Goal: Information Seeking & Learning: Learn about a topic

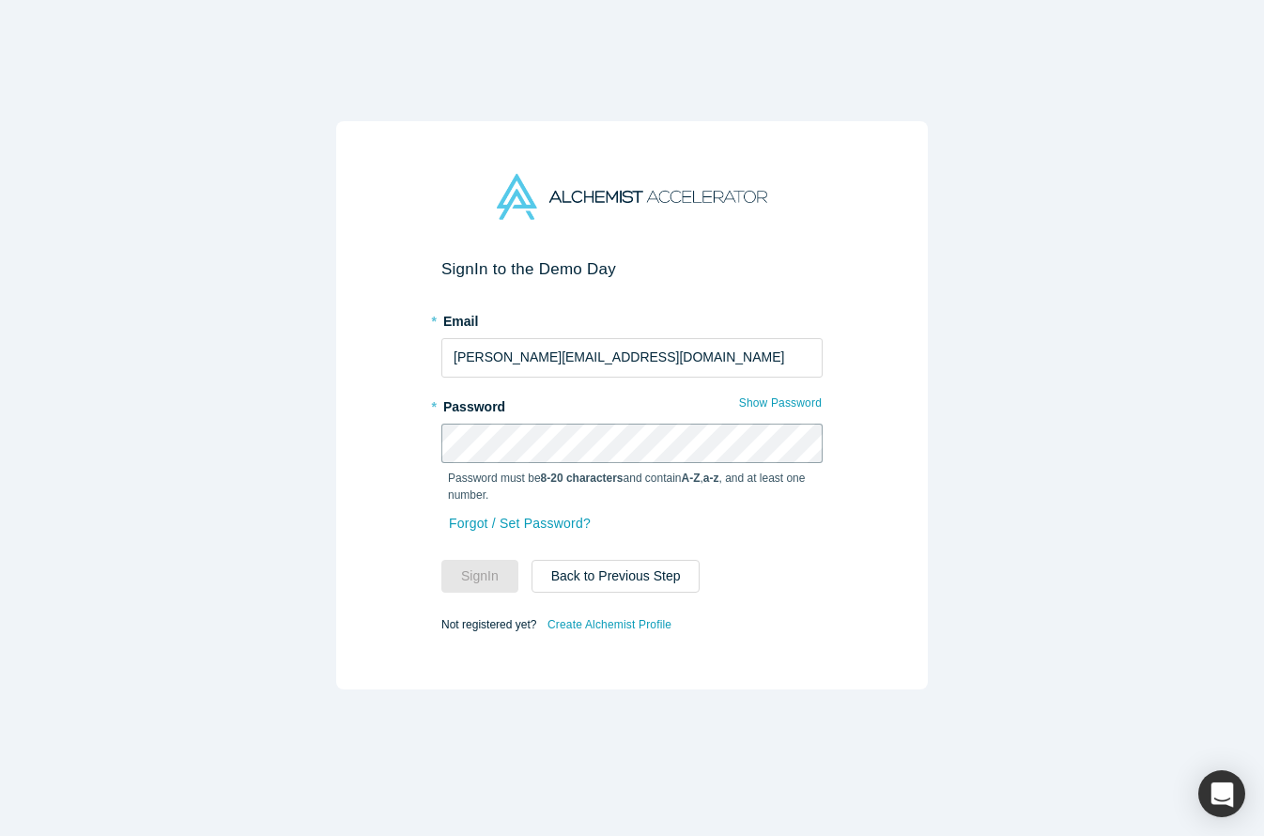
click at [480, 576] on button "Sign In" at bounding box center [479, 576] width 77 height 33
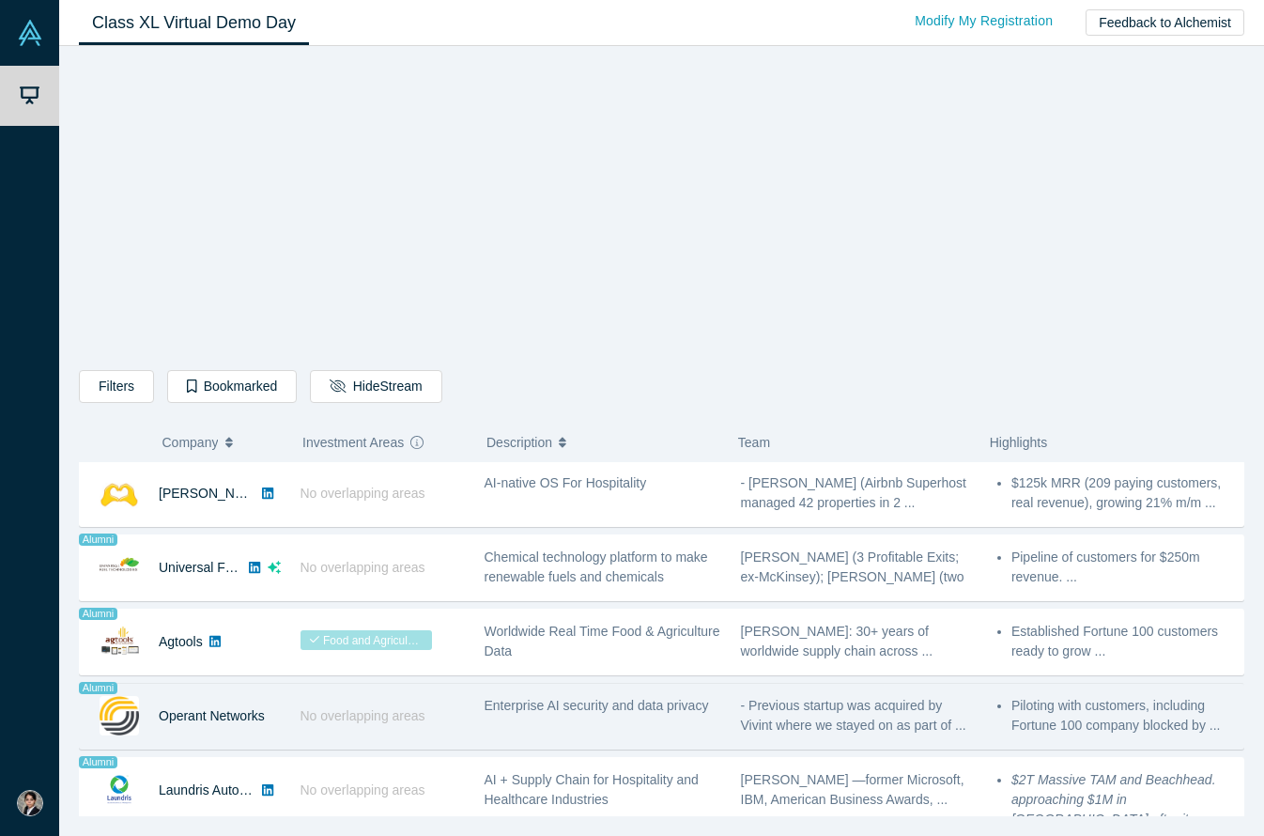
scroll to position [1037, 0]
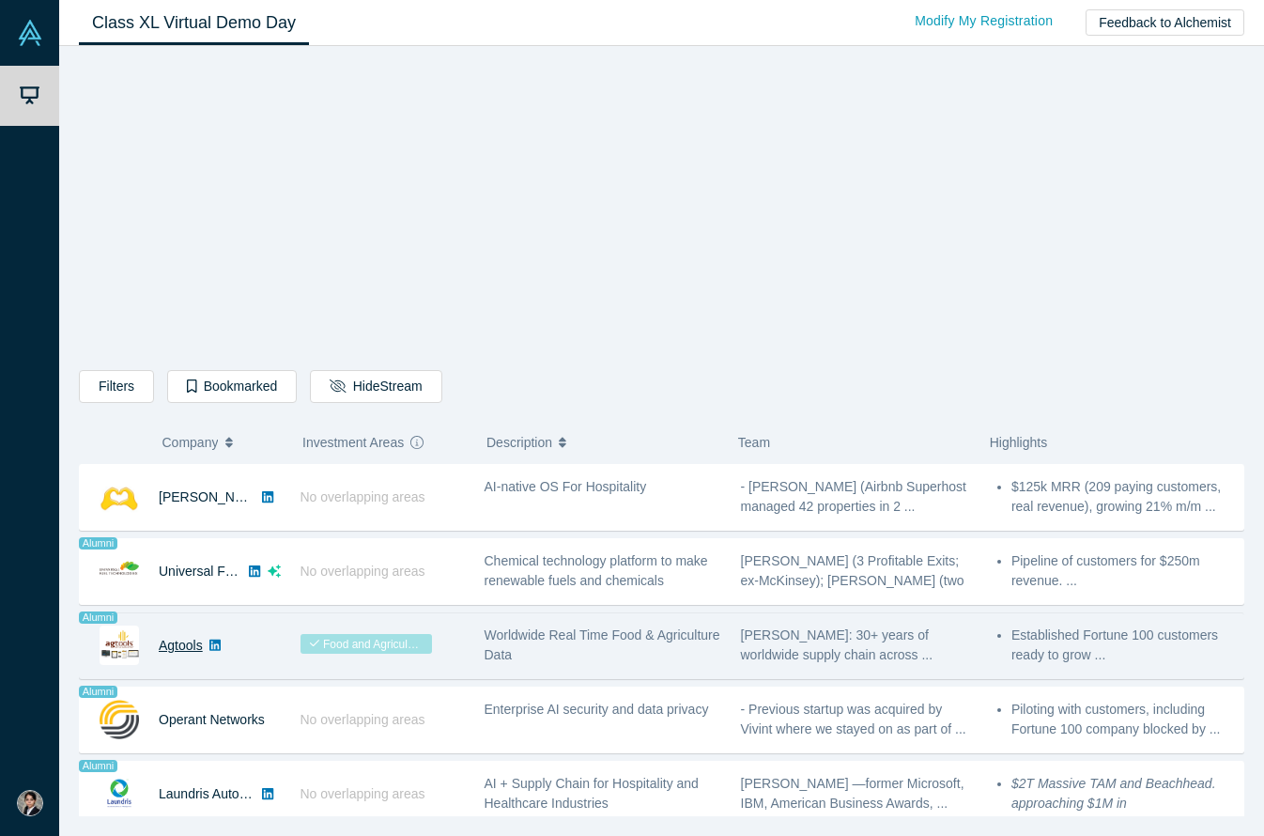
click at [177, 651] on link "Agtools" at bounding box center [181, 645] width 44 height 15
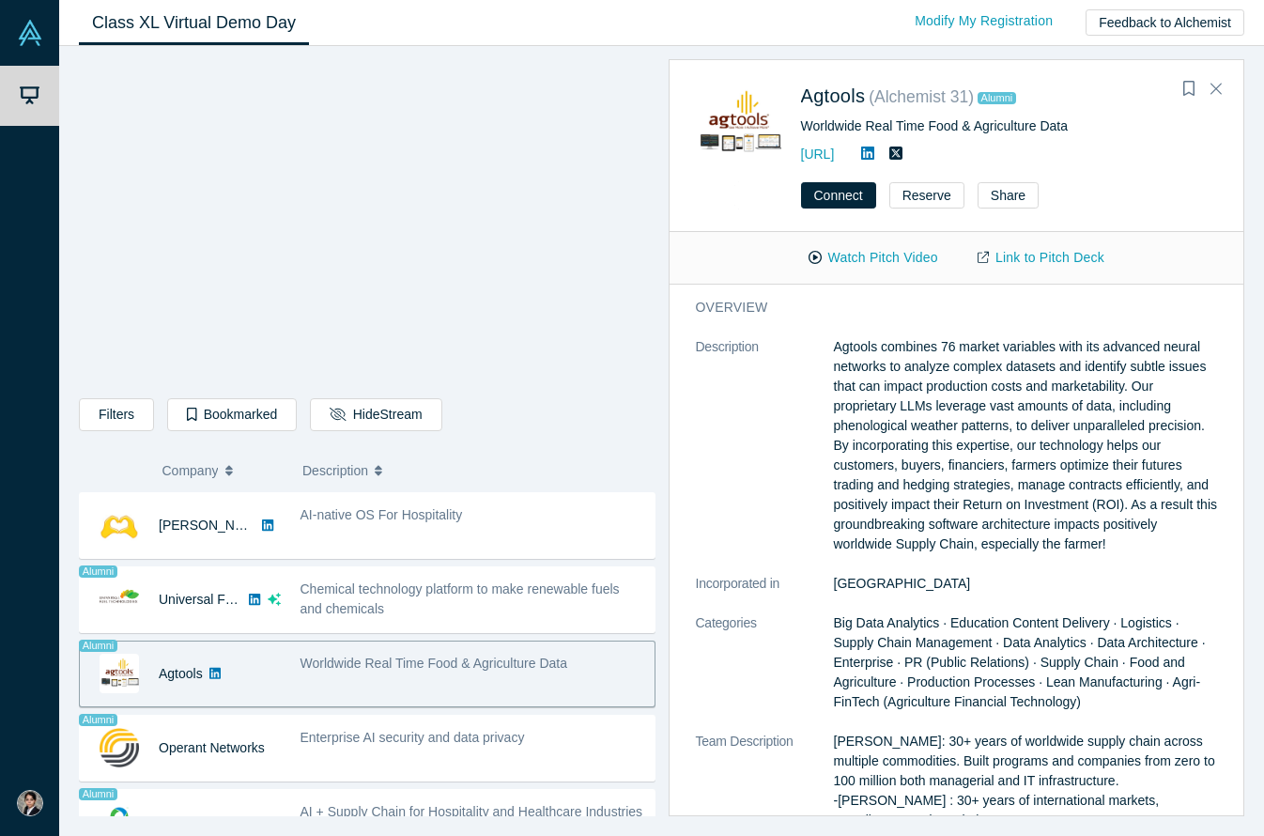
scroll to position [0, 0]
click at [1224, 84] on button "Close" at bounding box center [1216, 89] width 28 height 30
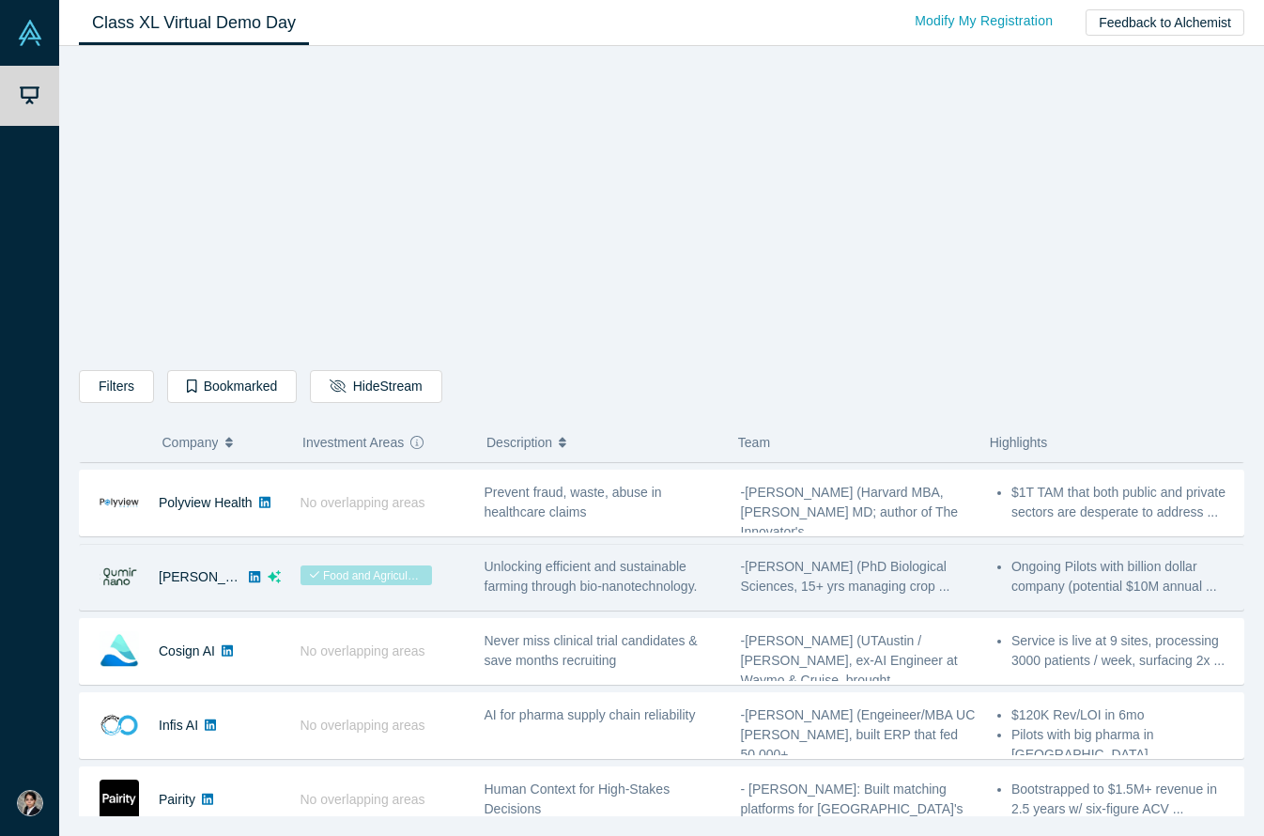
scroll to position [213, 0]
click at [194, 572] on link "[PERSON_NAME]" at bounding box center [213, 578] width 108 height 15
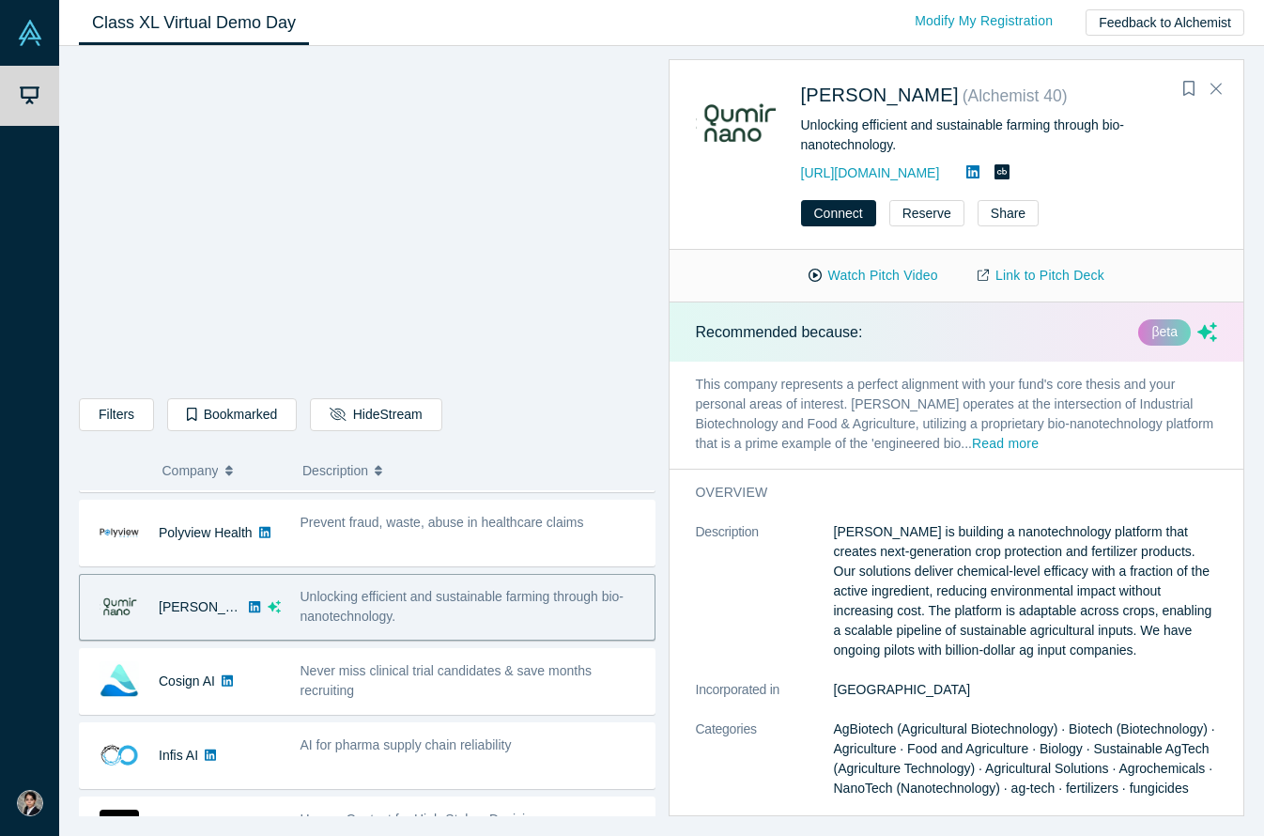
scroll to position [0, 0]
click at [1218, 84] on icon "Close" at bounding box center [1216, 88] width 11 height 17
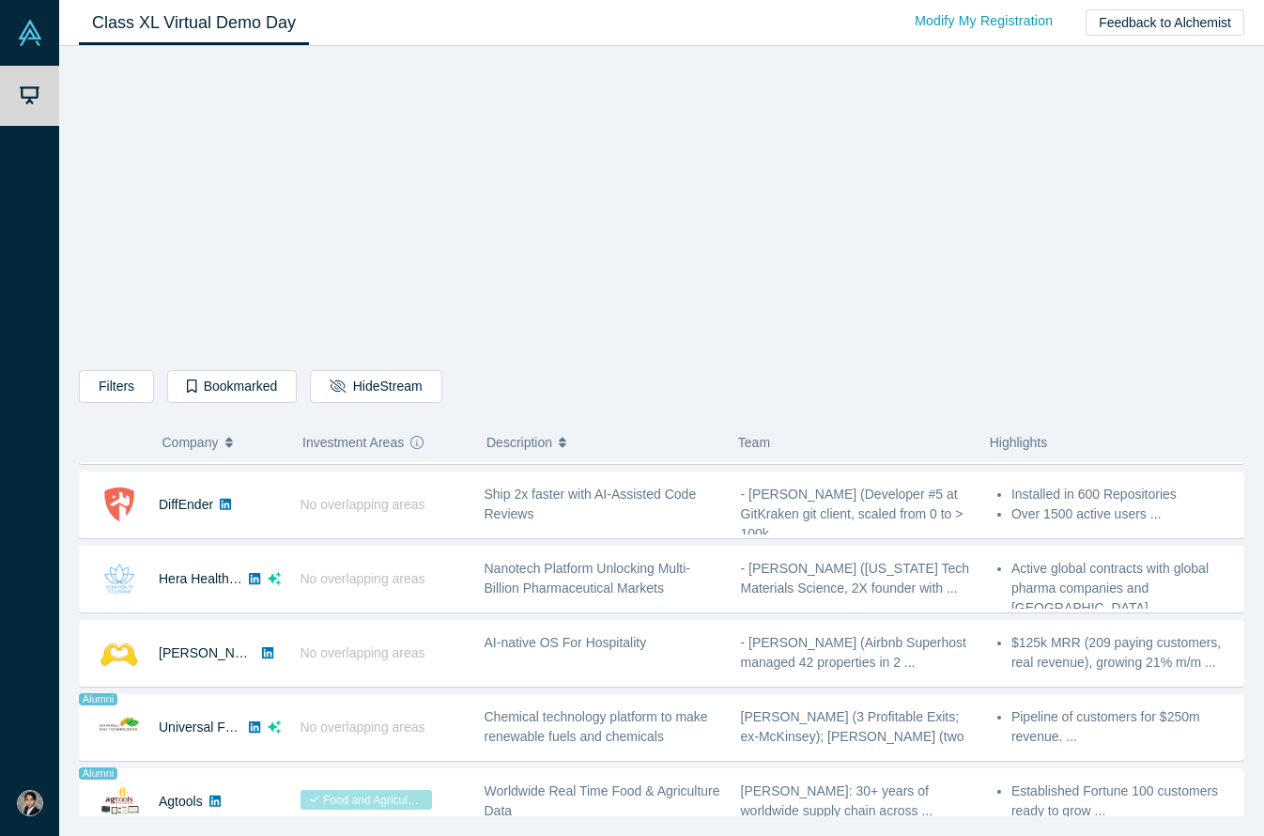
scroll to position [1117, 0]
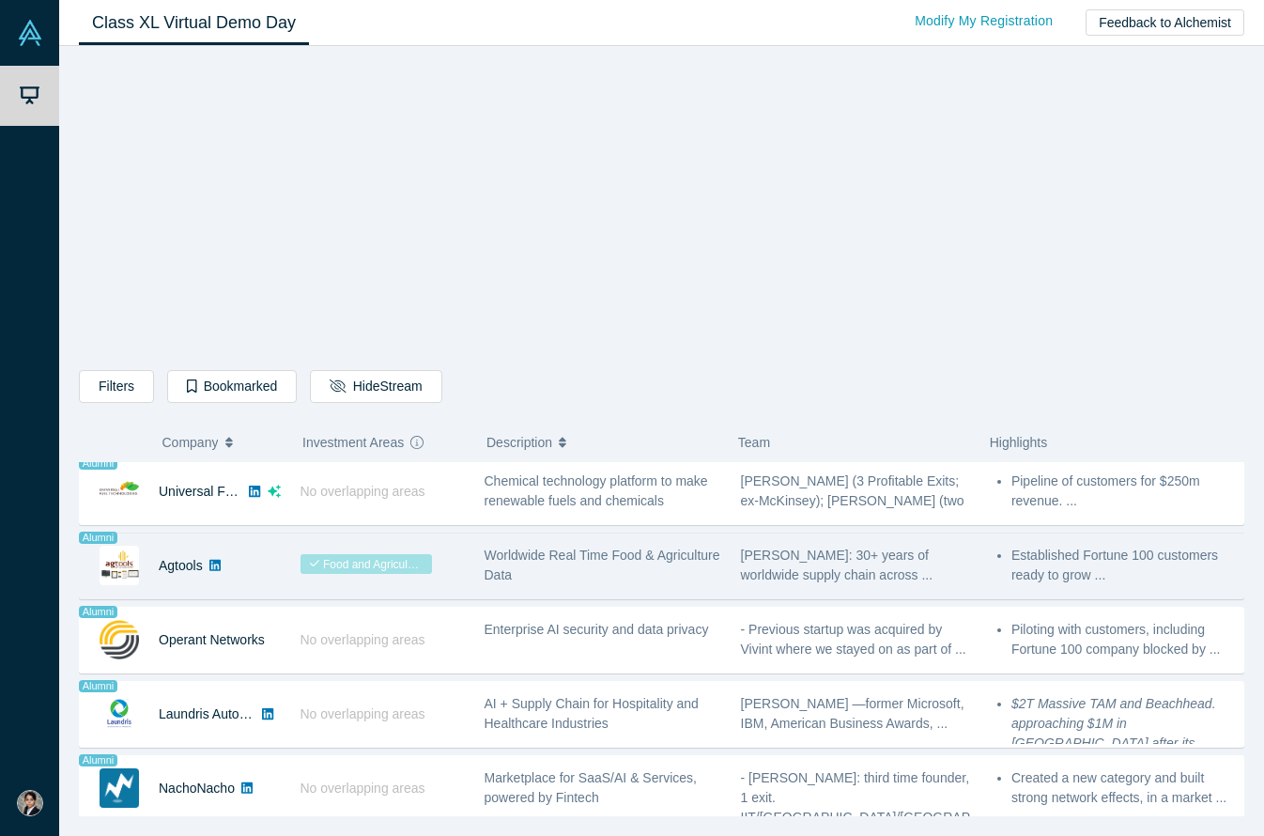
click at [152, 547] on div "Agtools" at bounding box center [180, 565] width 201 height 65
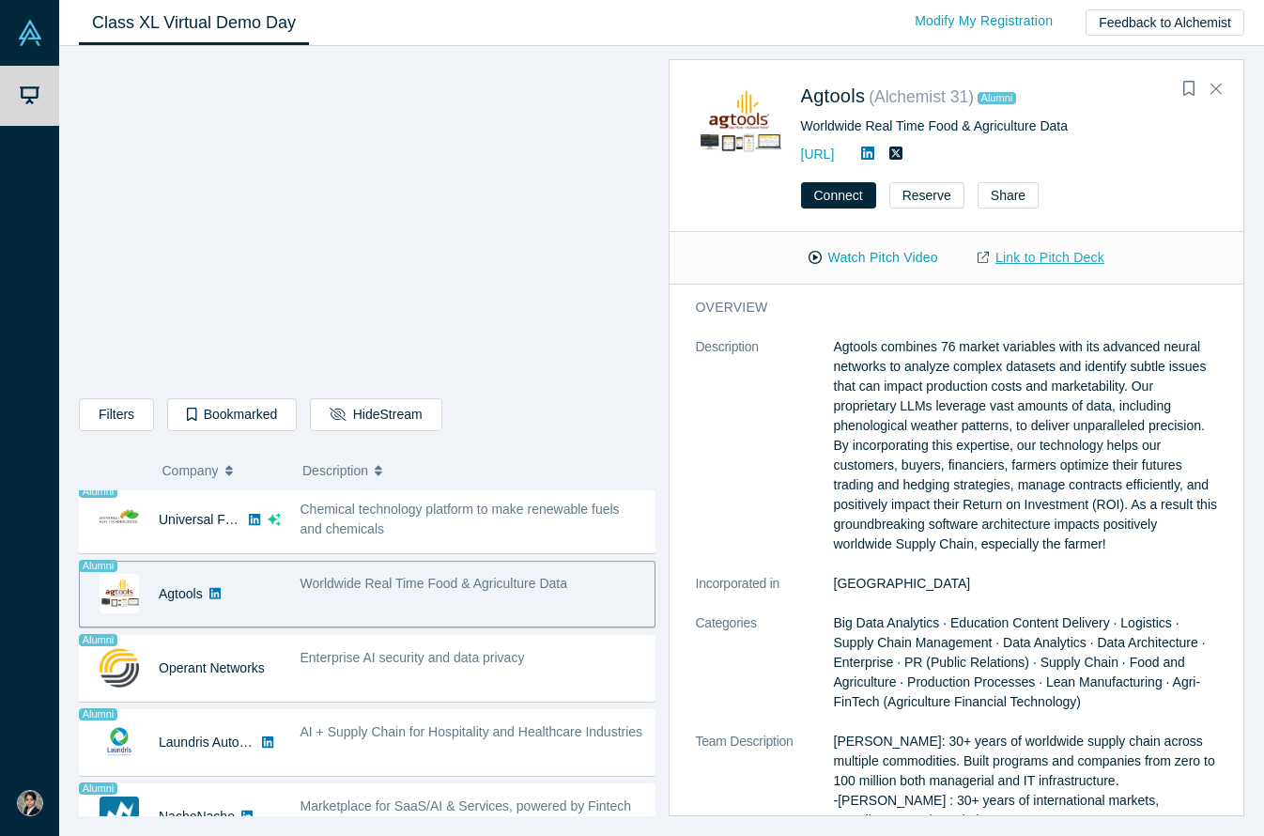
click at [1042, 255] on link "Link to Pitch Deck" at bounding box center [1041, 257] width 166 height 33
click at [1211, 83] on icon "Close" at bounding box center [1216, 88] width 11 height 17
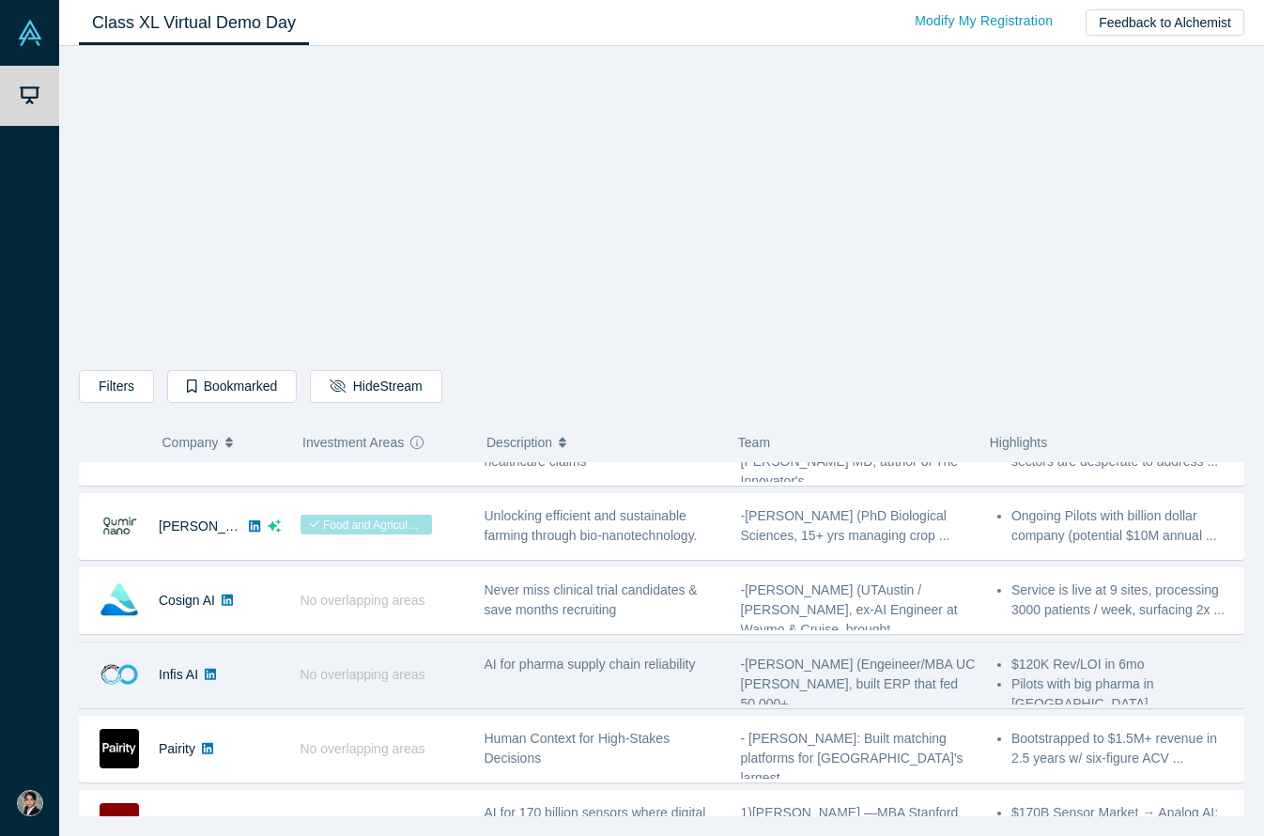
scroll to position [109, 0]
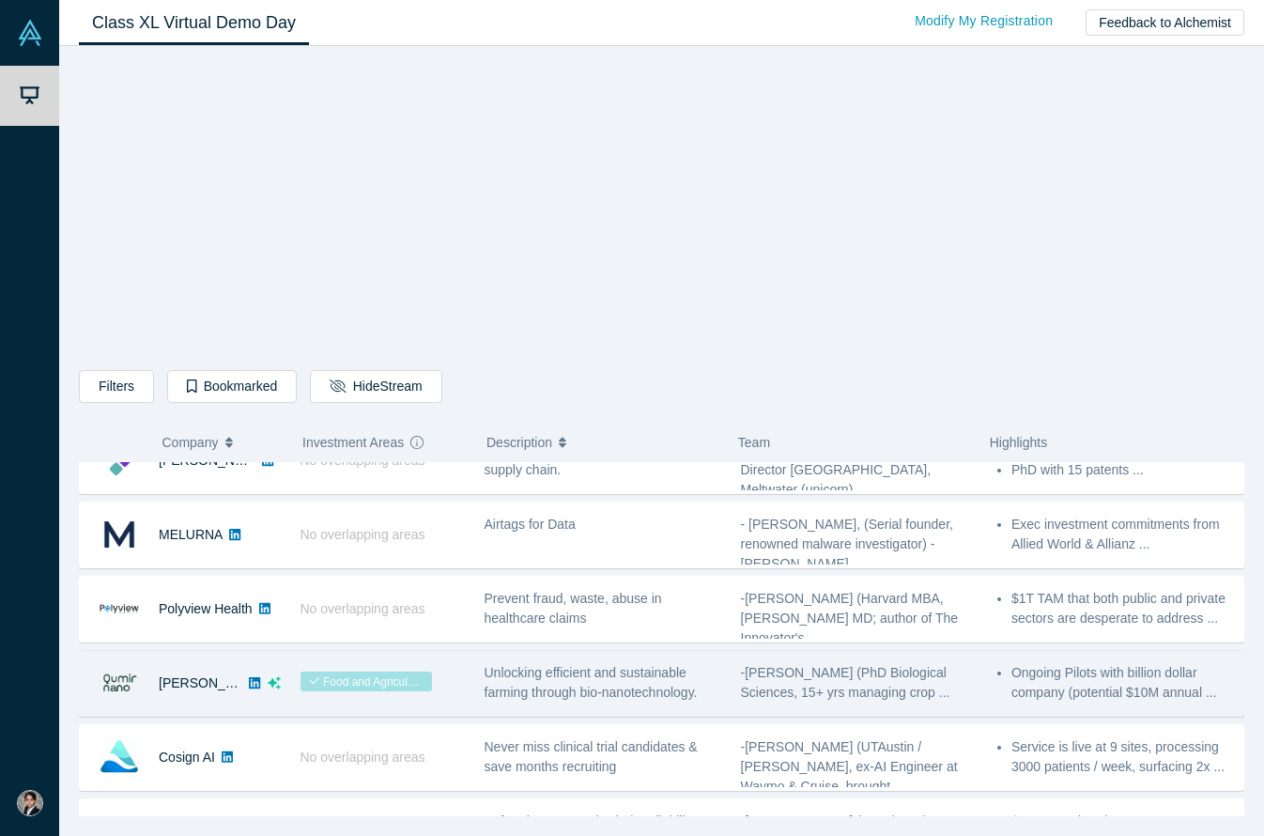
click at [155, 657] on div "[PERSON_NAME]" at bounding box center [180, 683] width 201 height 65
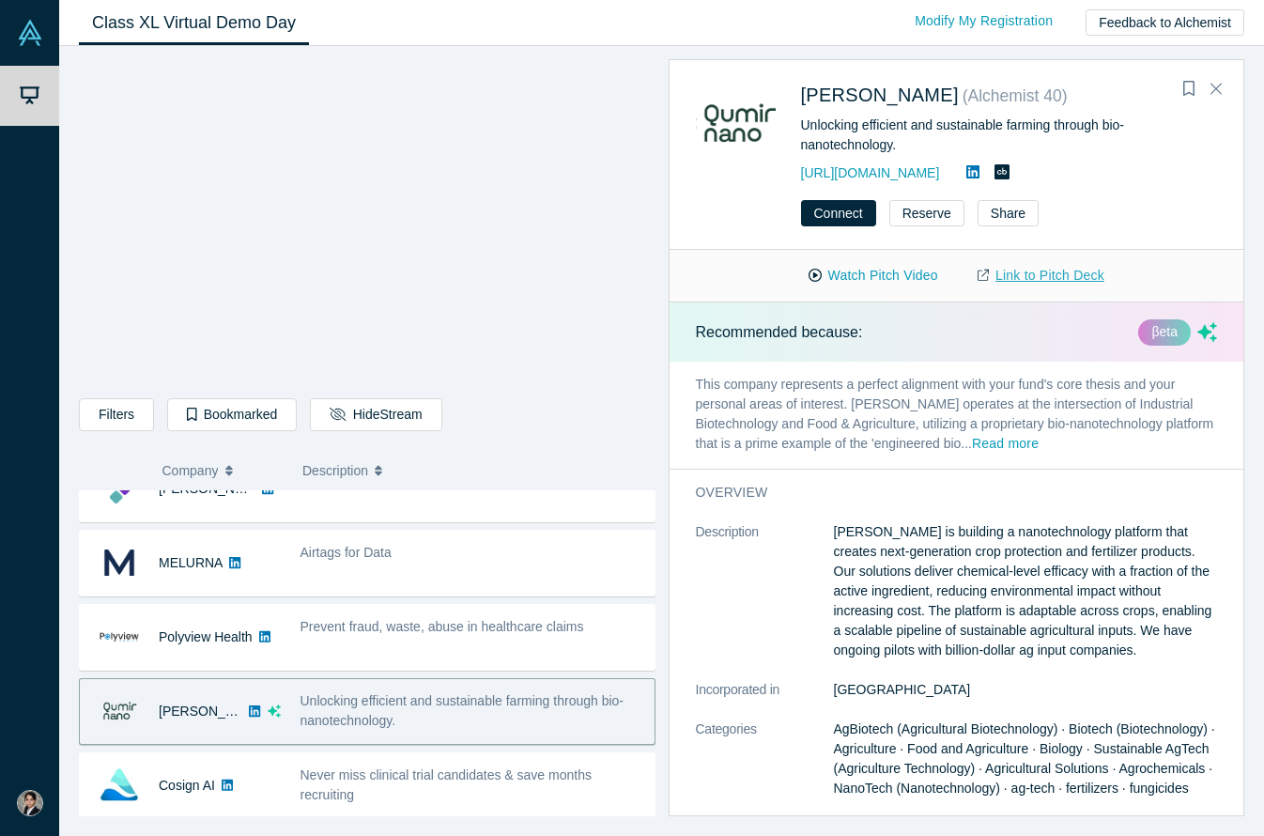
click at [1027, 278] on link "Link to Pitch Deck" at bounding box center [1041, 275] width 166 height 33
click at [1022, 271] on link "Link to Pitch Deck" at bounding box center [1041, 275] width 166 height 33
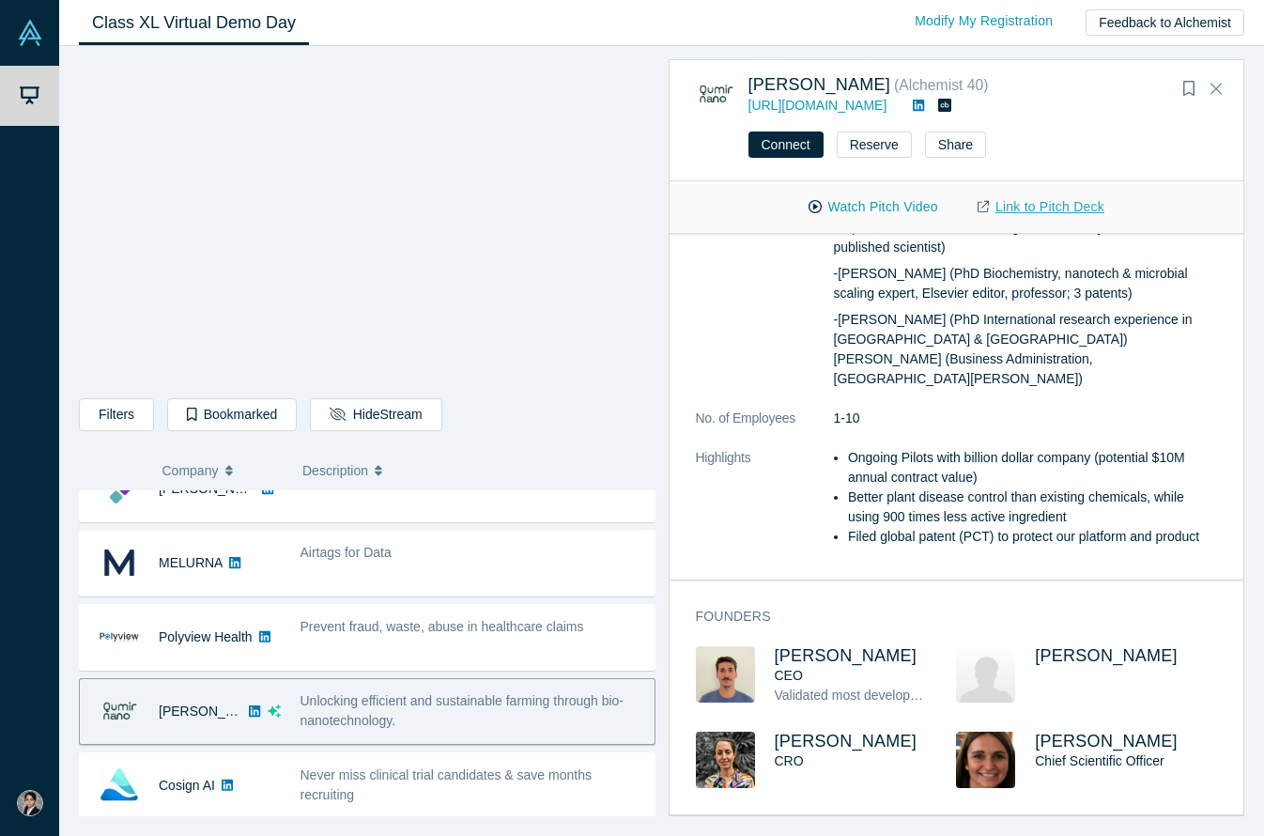
scroll to position [569, 0]
click at [1212, 87] on icon "Close" at bounding box center [1216, 88] width 11 height 17
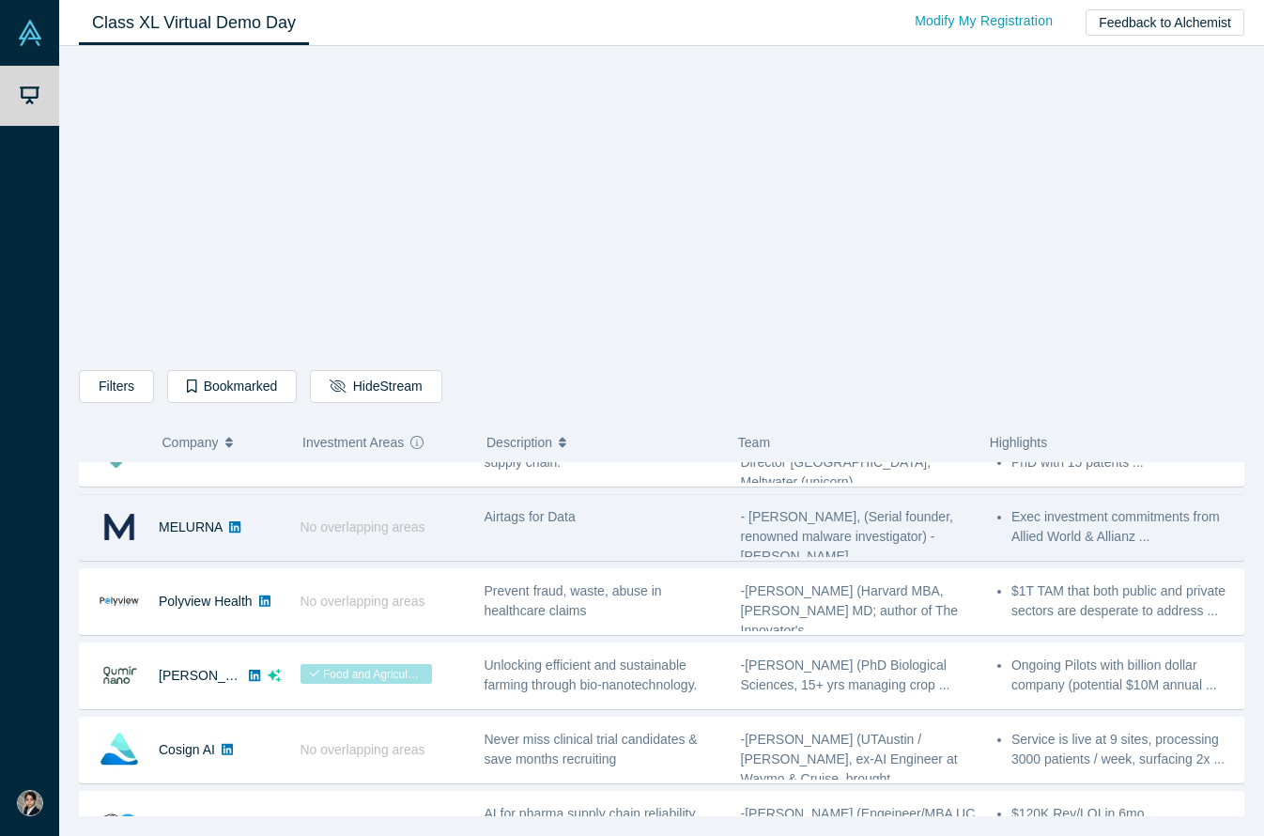
scroll to position [218, 0]
